Goal: Information Seeking & Learning: Check status

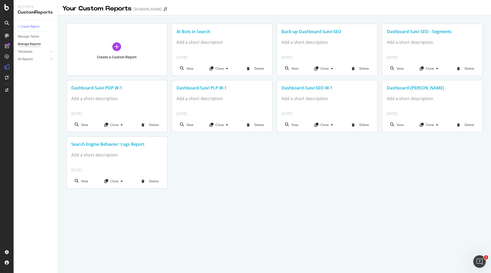
click at [415, 41] on div "Add a short description" at bounding box center [431, 42] width 91 height 6
click at [415, 29] on div "Dashboard Suivi SEO - Segments" at bounding box center [431, 32] width 91 height 6
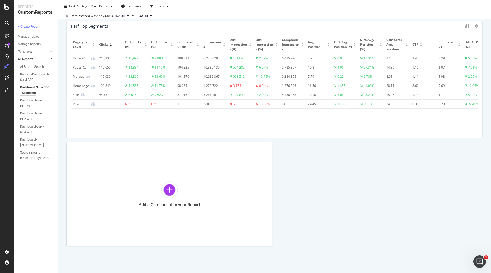
scroll to position [15, 0]
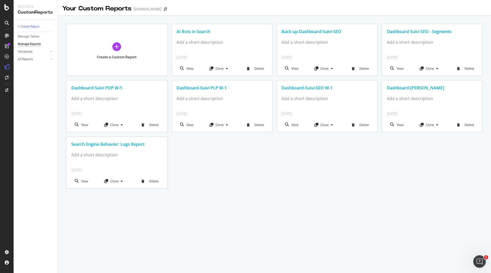
click at [203, 85] on div "Dashboard-Suivi PLP W-1" at bounding box center [221, 88] width 91 height 6
